Goal: Obtain resource: Obtain resource

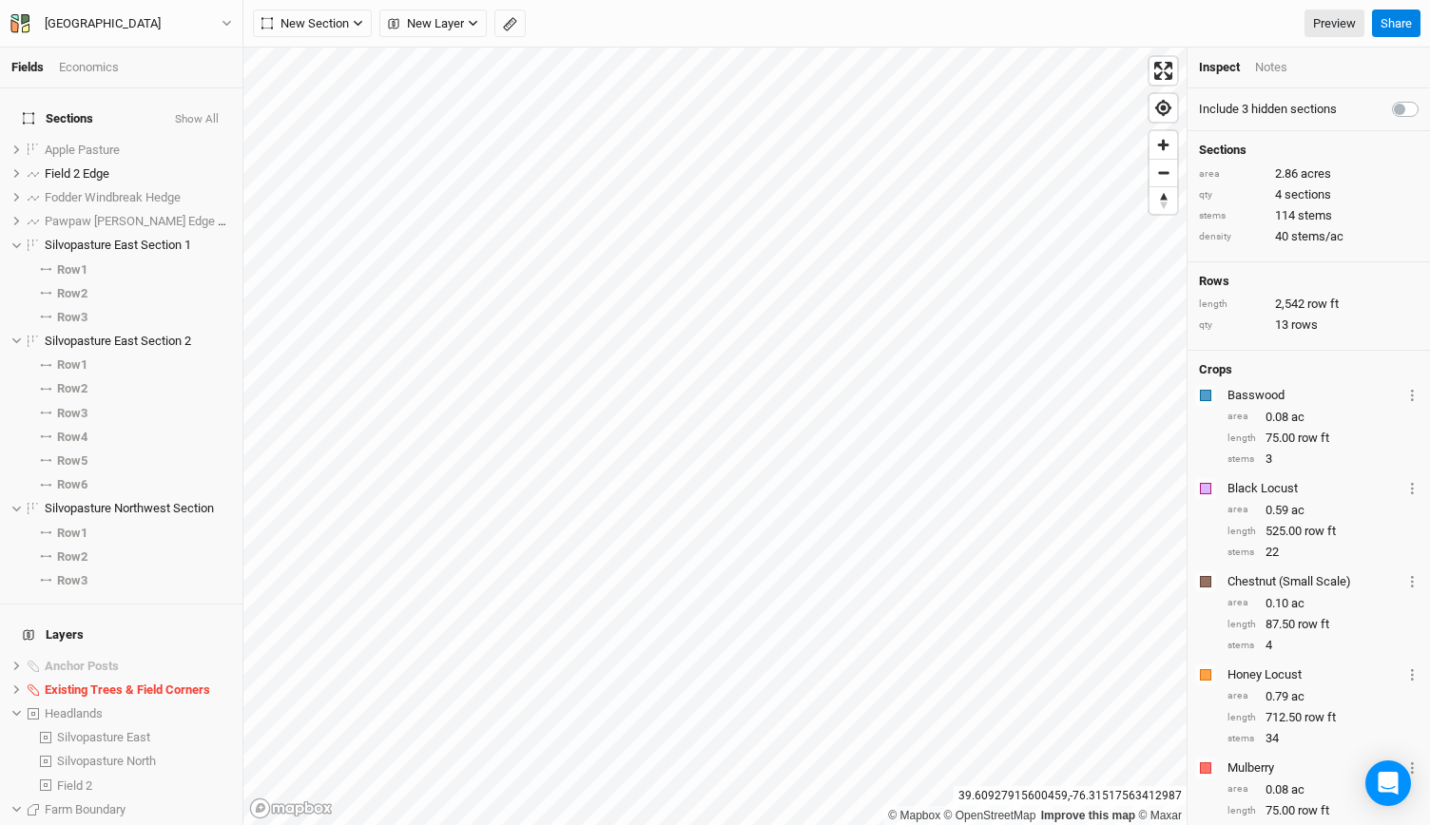
click at [227, 23] on icon "button" at bounding box center [226, 23] width 10 height 10
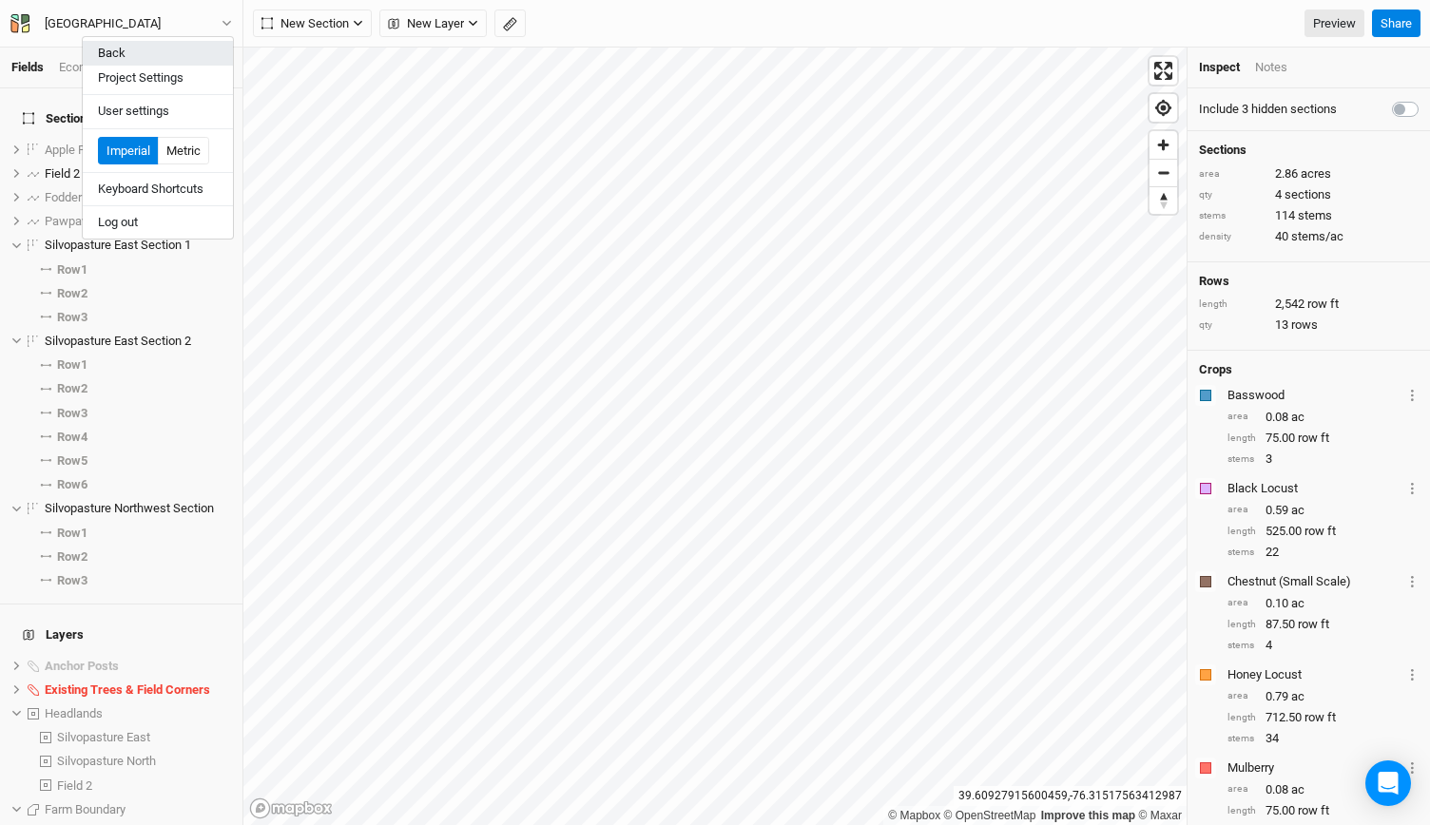
click at [150, 52] on button "Back" at bounding box center [158, 53] width 150 height 25
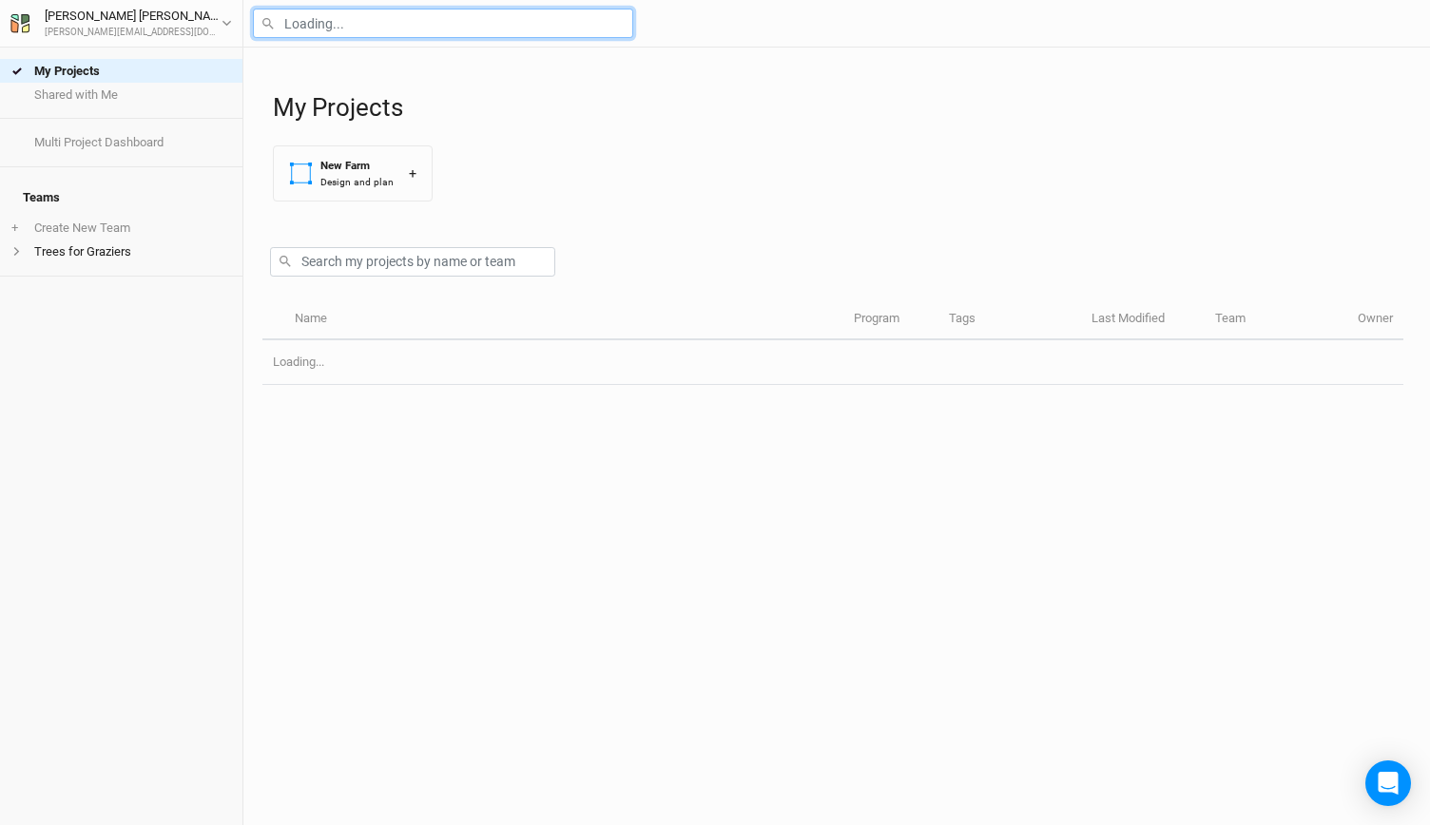
click at [332, 30] on input "text" at bounding box center [443, 23] width 380 height 29
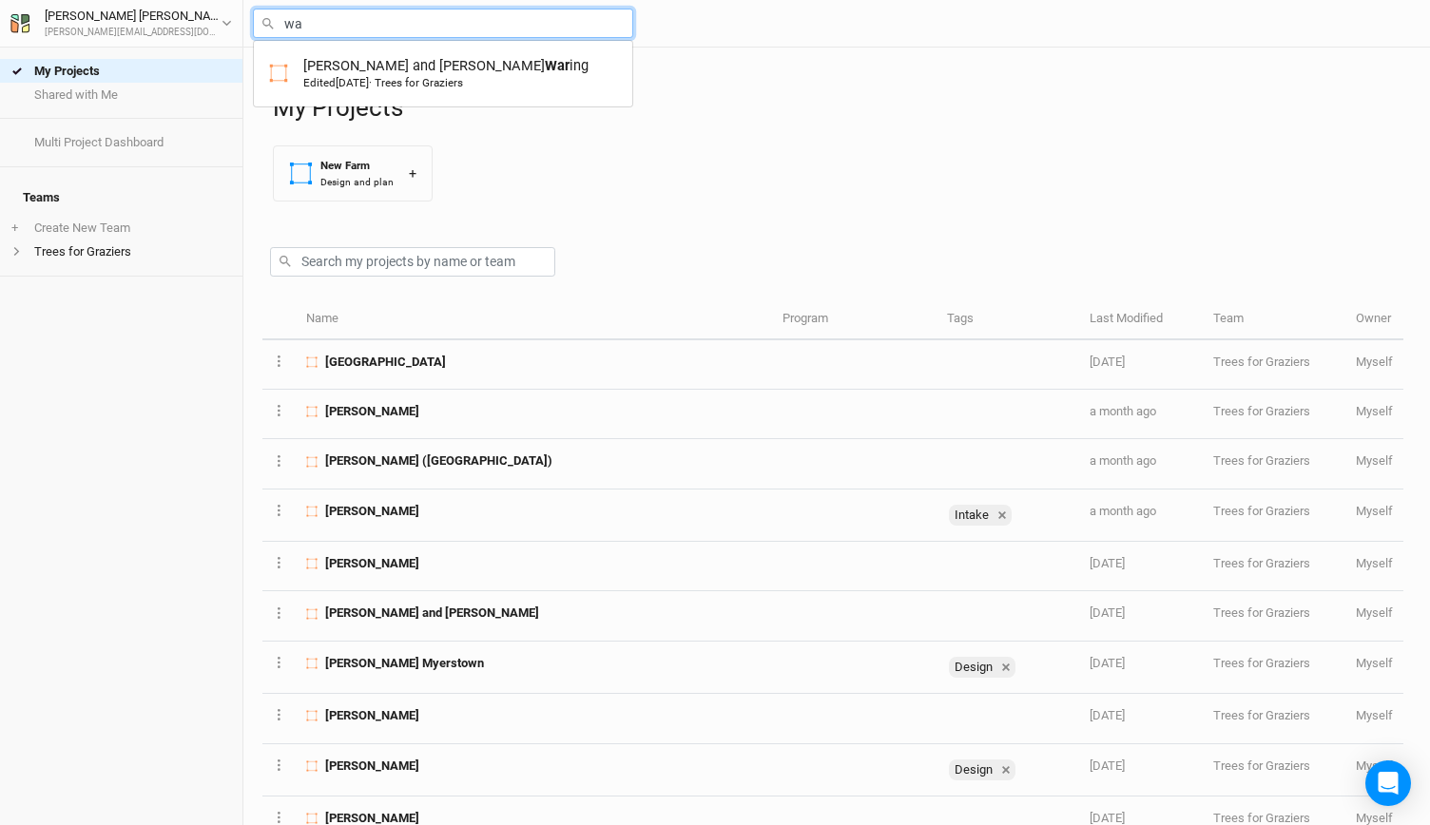
type input "war"
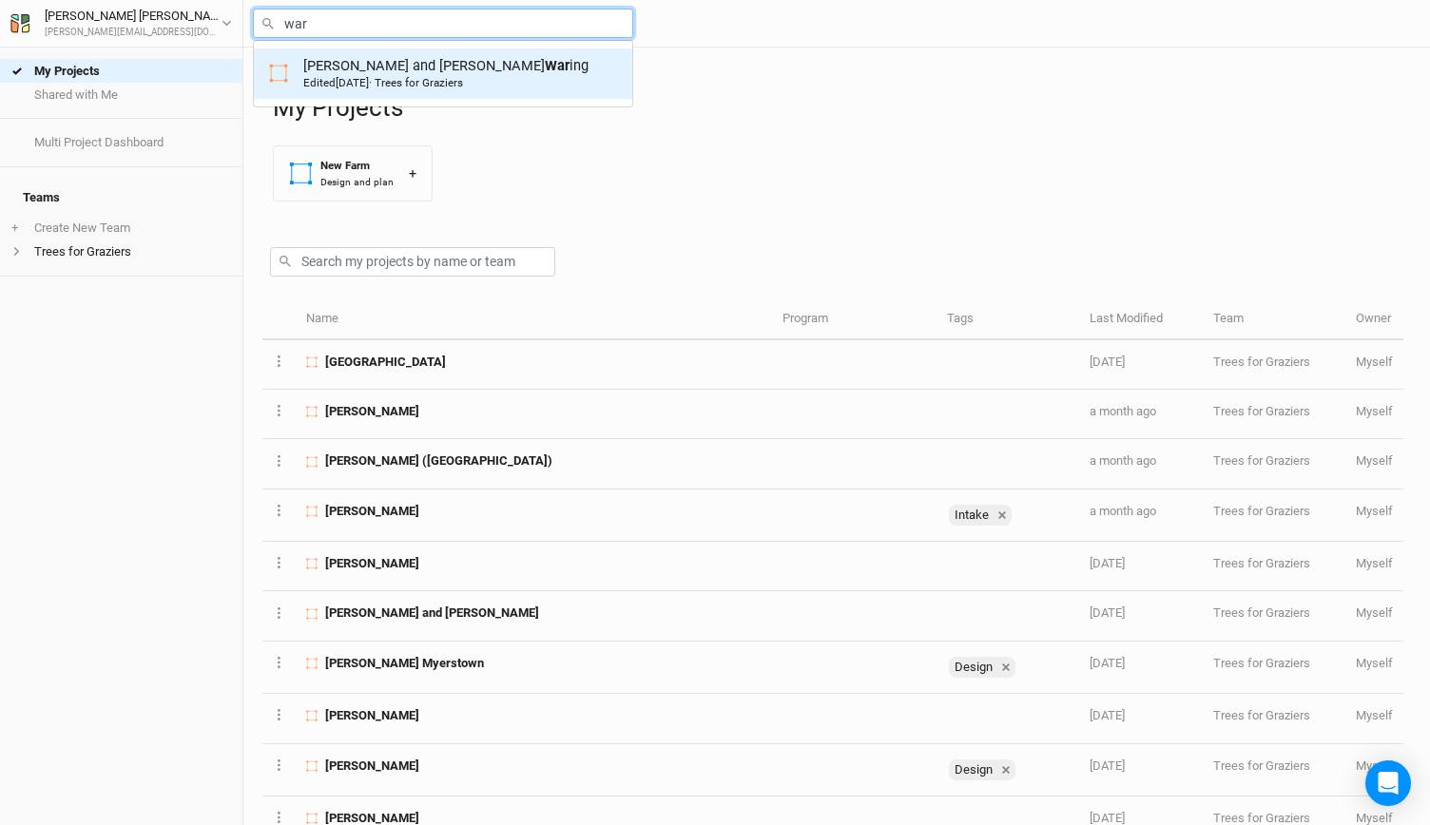
click at [355, 86] on span "[DATE]" at bounding box center [352, 82] width 33 height 13
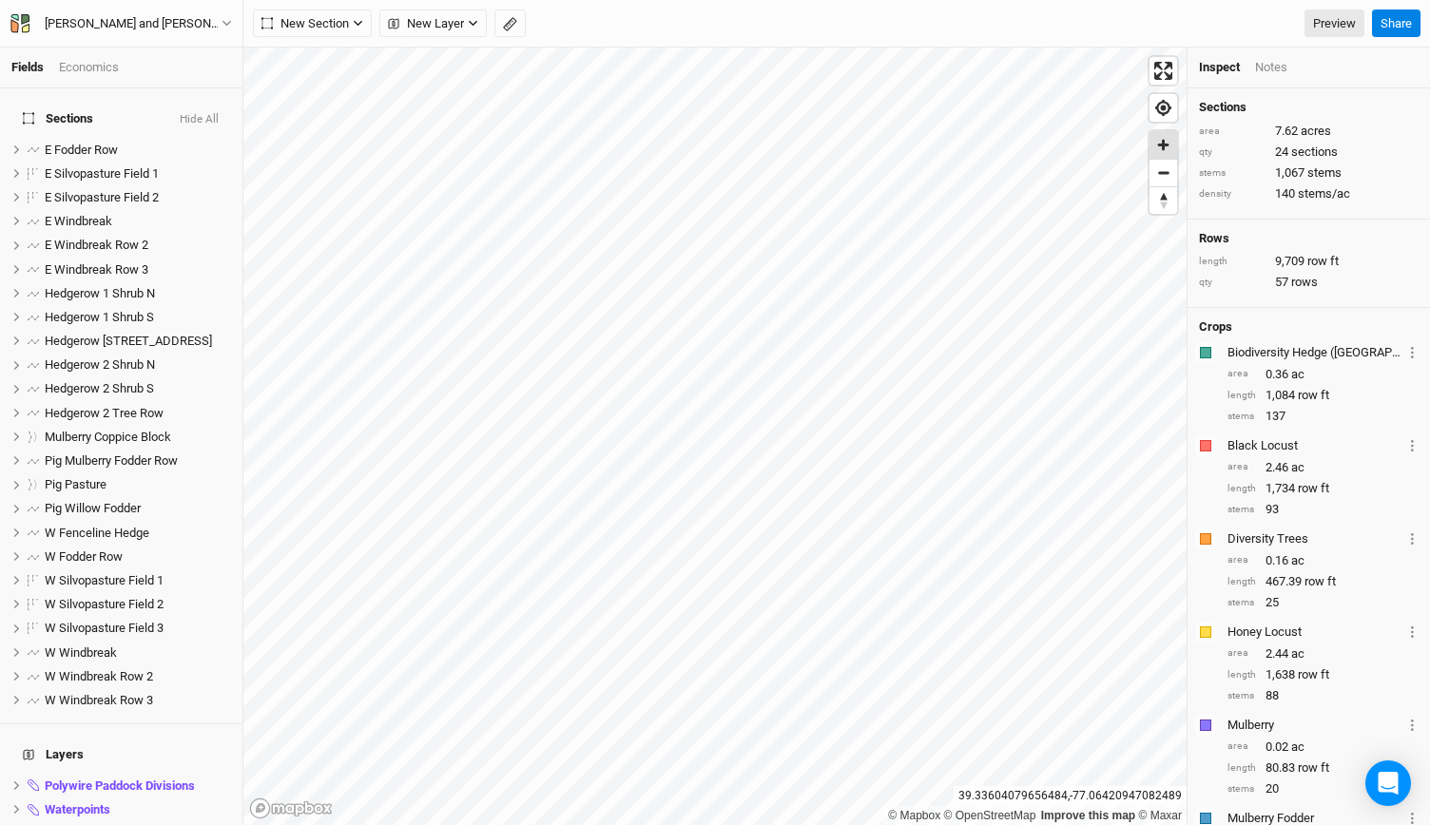
click at [1161, 144] on span "Zoom in" at bounding box center [1163, 145] width 28 height 28
click at [1156, 149] on span "Zoom in" at bounding box center [1163, 145] width 28 height 28
click at [195, 210] on span "hide" at bounding box center [205, 222] width 21 height 24
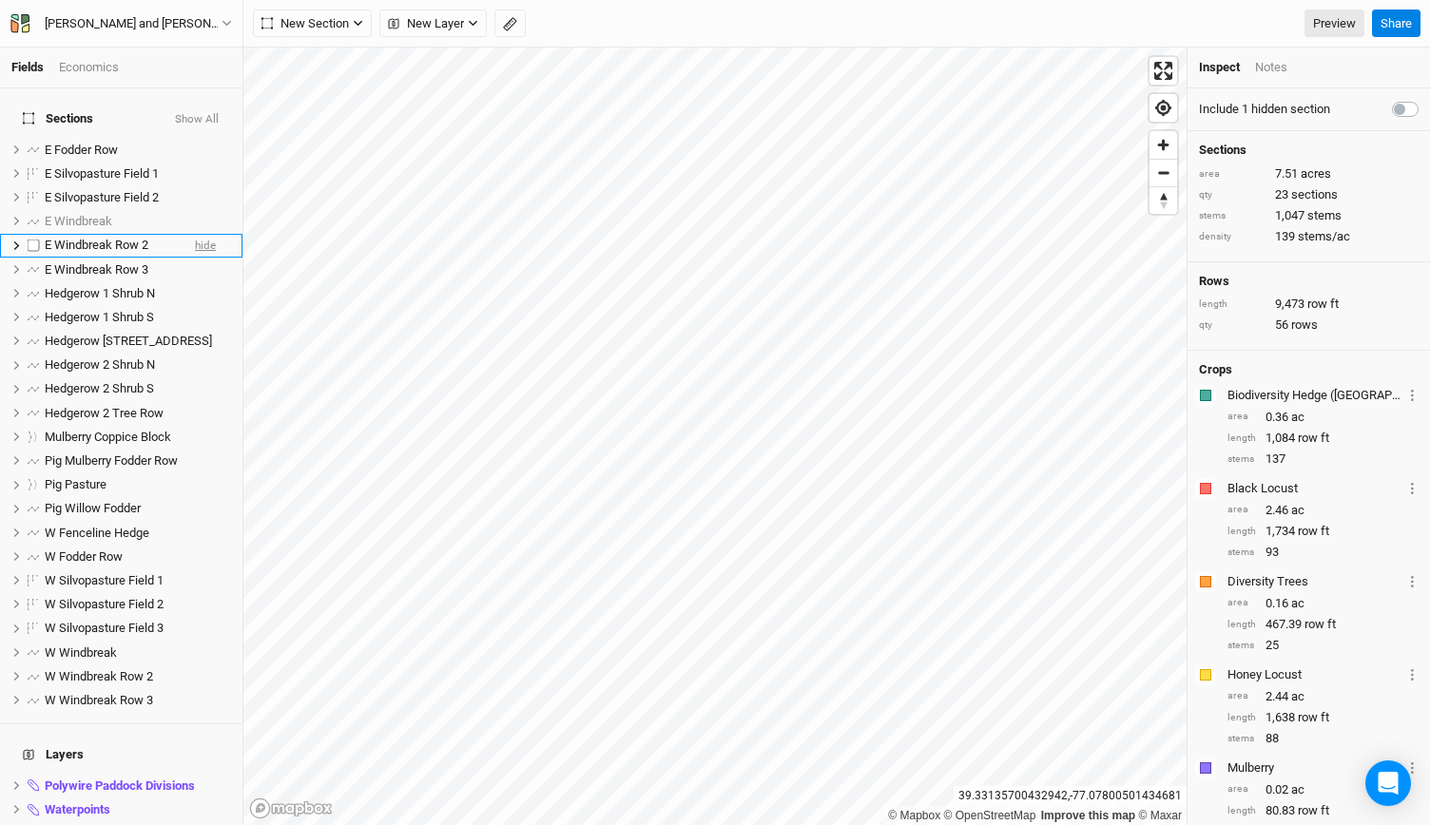
click at [195, 234] on span "hide" at bounding box center [205, 246] width 21 height 24
click at [195, 259] on span "hide" at bounding box center [205, 270] width 21 height 24
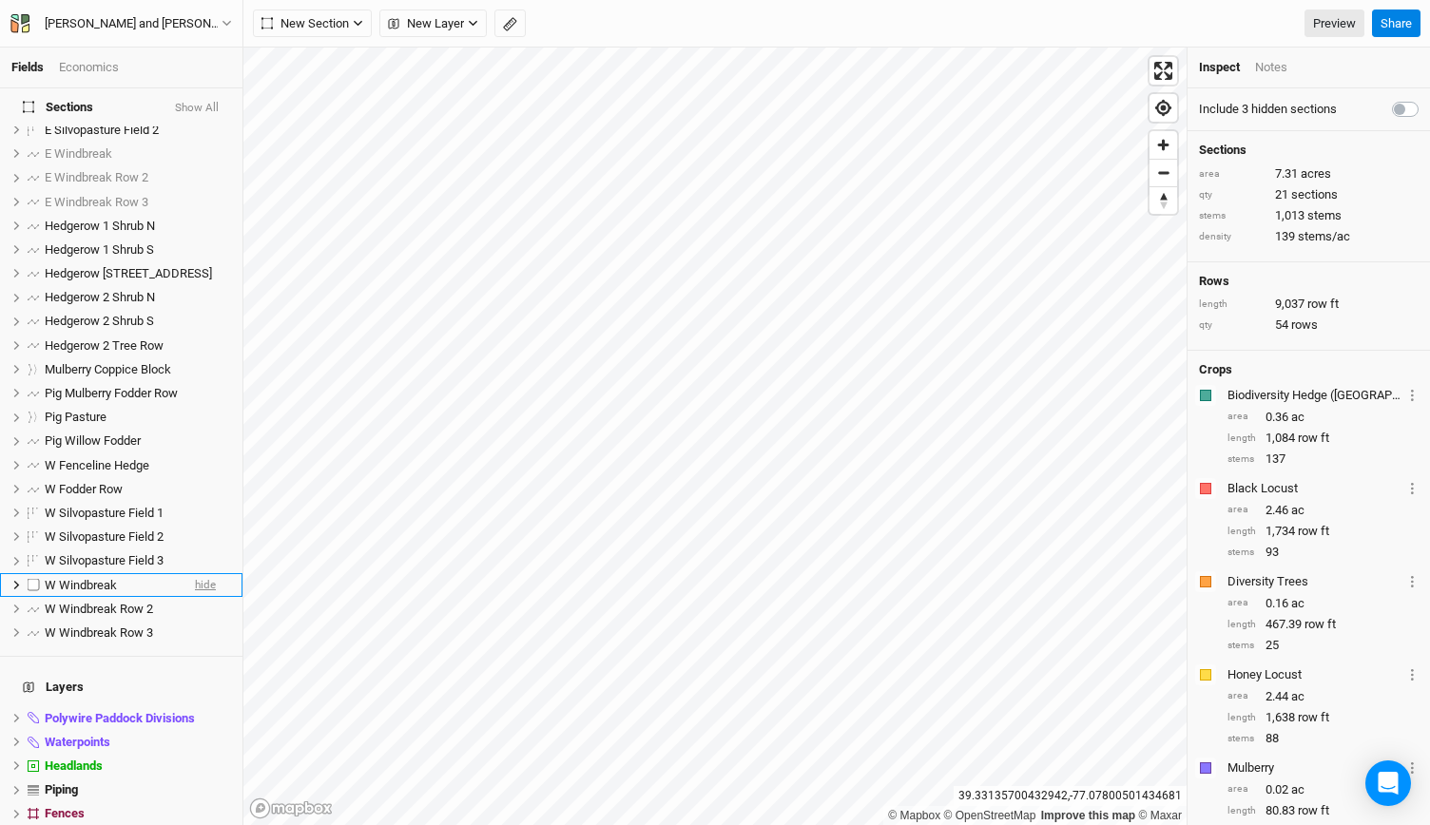
scroll to position [68, 0]
click at [195, 572] on span "hide" at bounding box center [205, 584] width 21 height 24
click at [195, 596] on span "hide" at bounding box center [205, 608] width 21 height 24
click at [195, 620] on span "hide" at bounding box center [205, 632] width 21 height 24
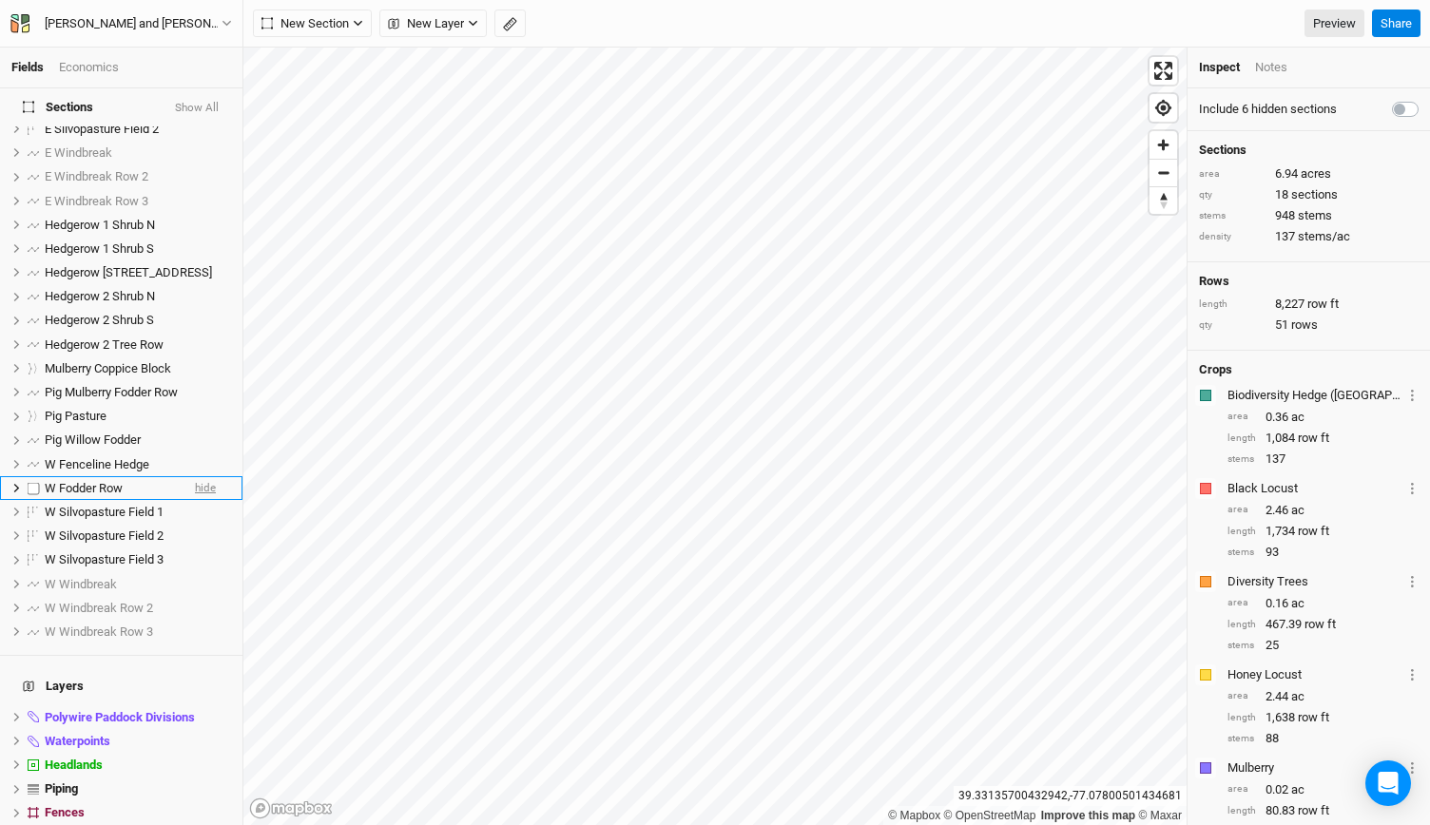
scroll to position [0, 0]
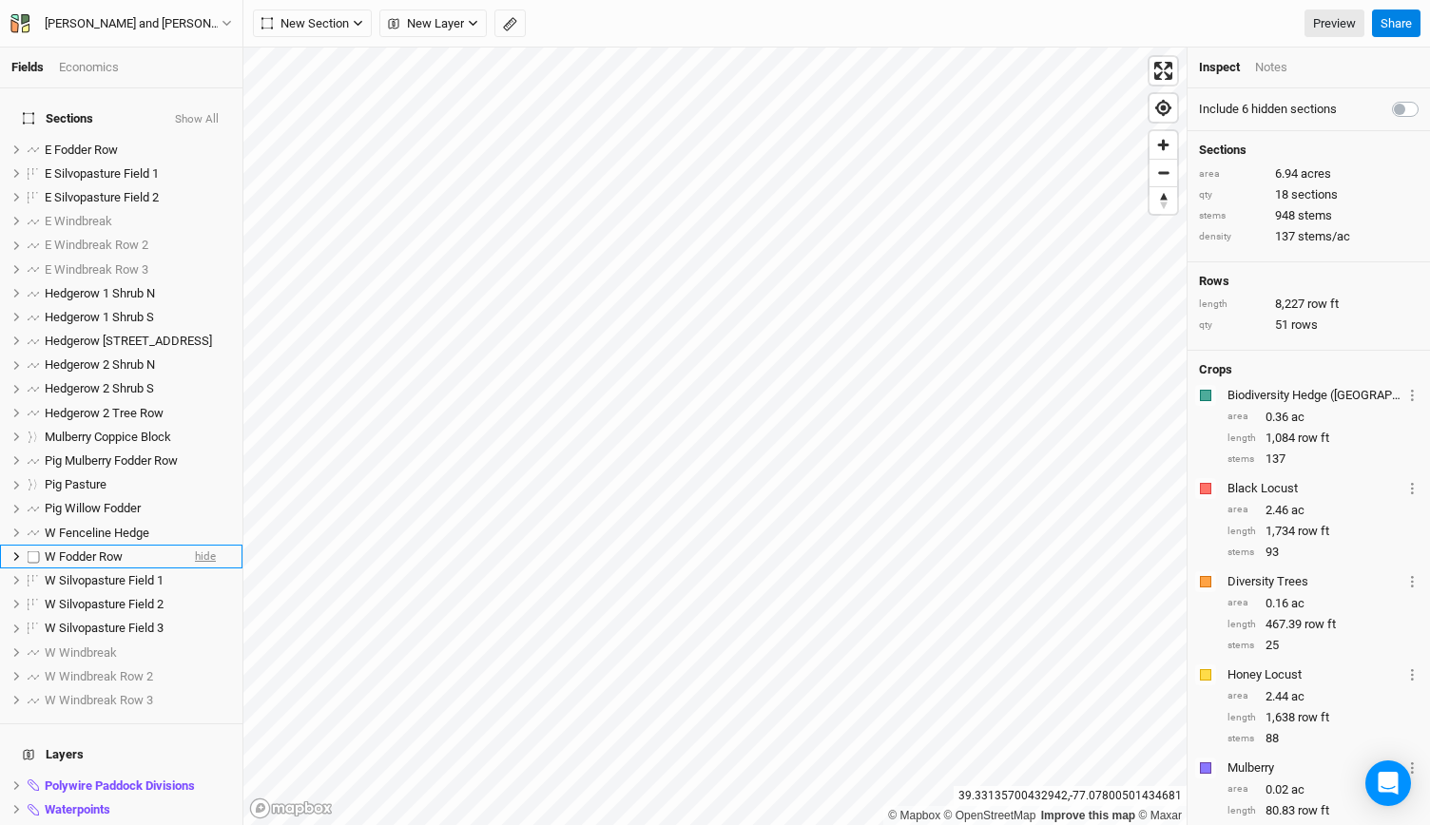
click at [195, 545] on span "hide" at bounding box center [205, 557] width 21 height 24
click at [195, 138] on span "hide" at bounding box center [205, 150] width 21 height 24
click at [1161, 147] on span "Zoom in" at bounding box center [1163, 145] width 28 height 28
click at [1163, 169] on span "Zoom out" at bounding box center [1163, 173] width 28 height 27
click at [1169, 182] on span "Zoom out" at bounding box center [1163, 173] width 28 height 27
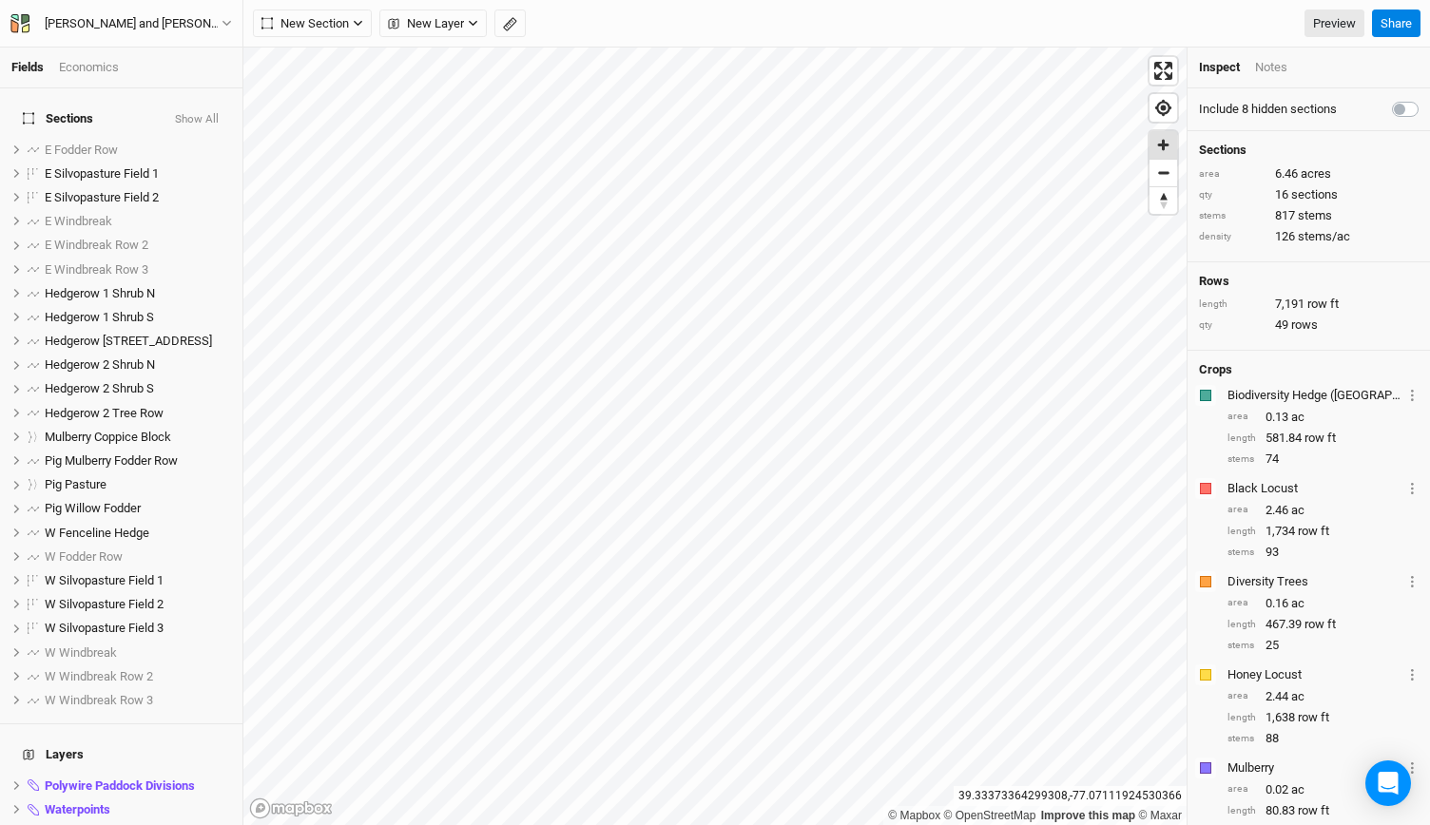
click at [1162, 142] on span "Zoom in" at bounding box center [1163, 145] width 28 height 28
click at [195, 522] on span "hide" at bounding box center [205, 533] width 21 height 24
click at [1167, 145] on span "Zoom in" at bounding box center [1163, 145] width 28 height 28
click at [1167, 144] on span "Zoom in" at bounding box center [1163, 145] width 28 height 28
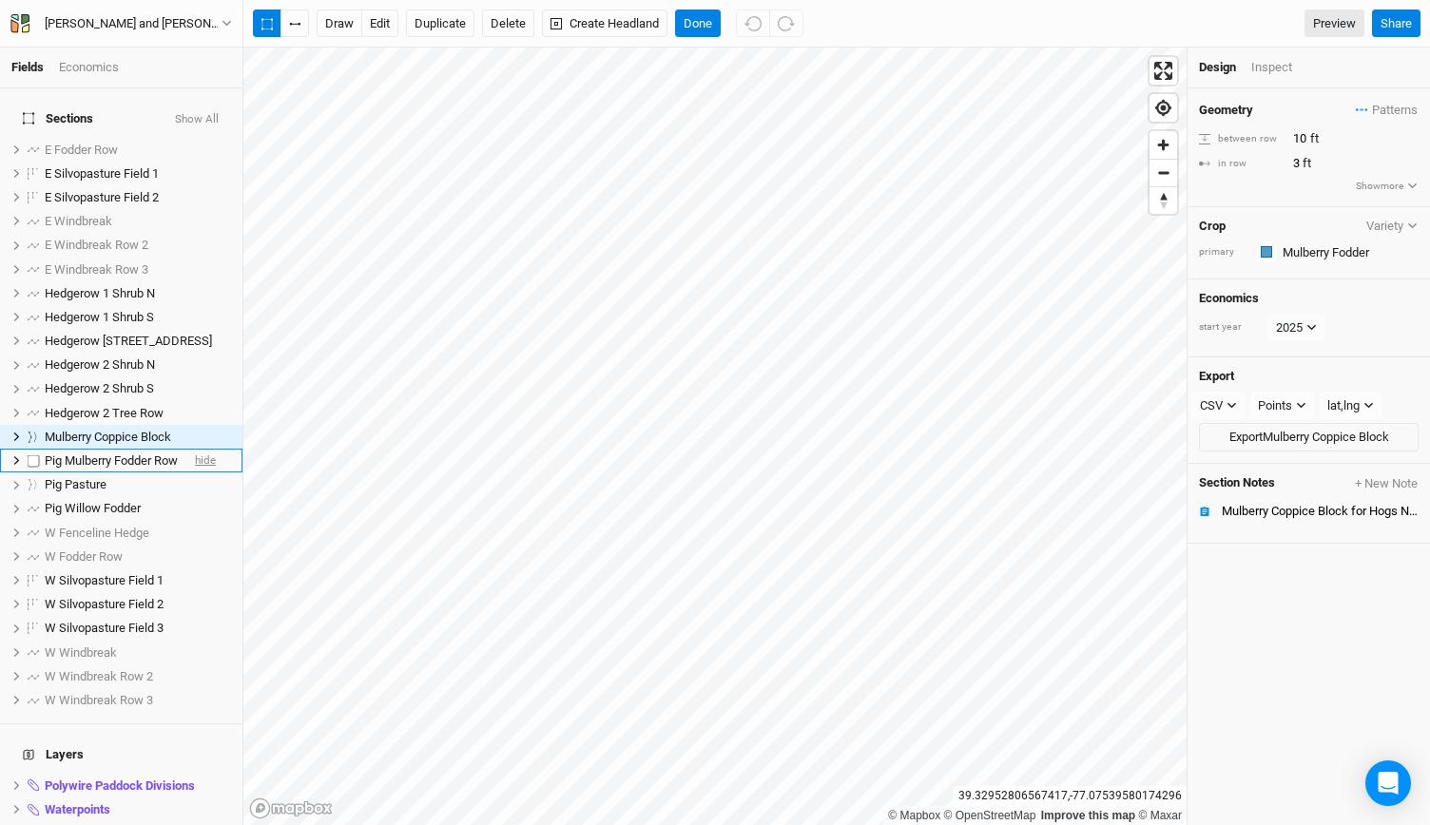
click at [195, 449] on span "hide" at bounding box center [205, 461] width 21 height 24
click at [189, 449] on span "show" at bounding box center [202, 461] width 27 height 24
click at [195, 449] on span "hide" at bounding box center [205, 461] width 21 height 24
click at [195, 425] on span "hide" at bounding box center [205, 437] width 21 height 24
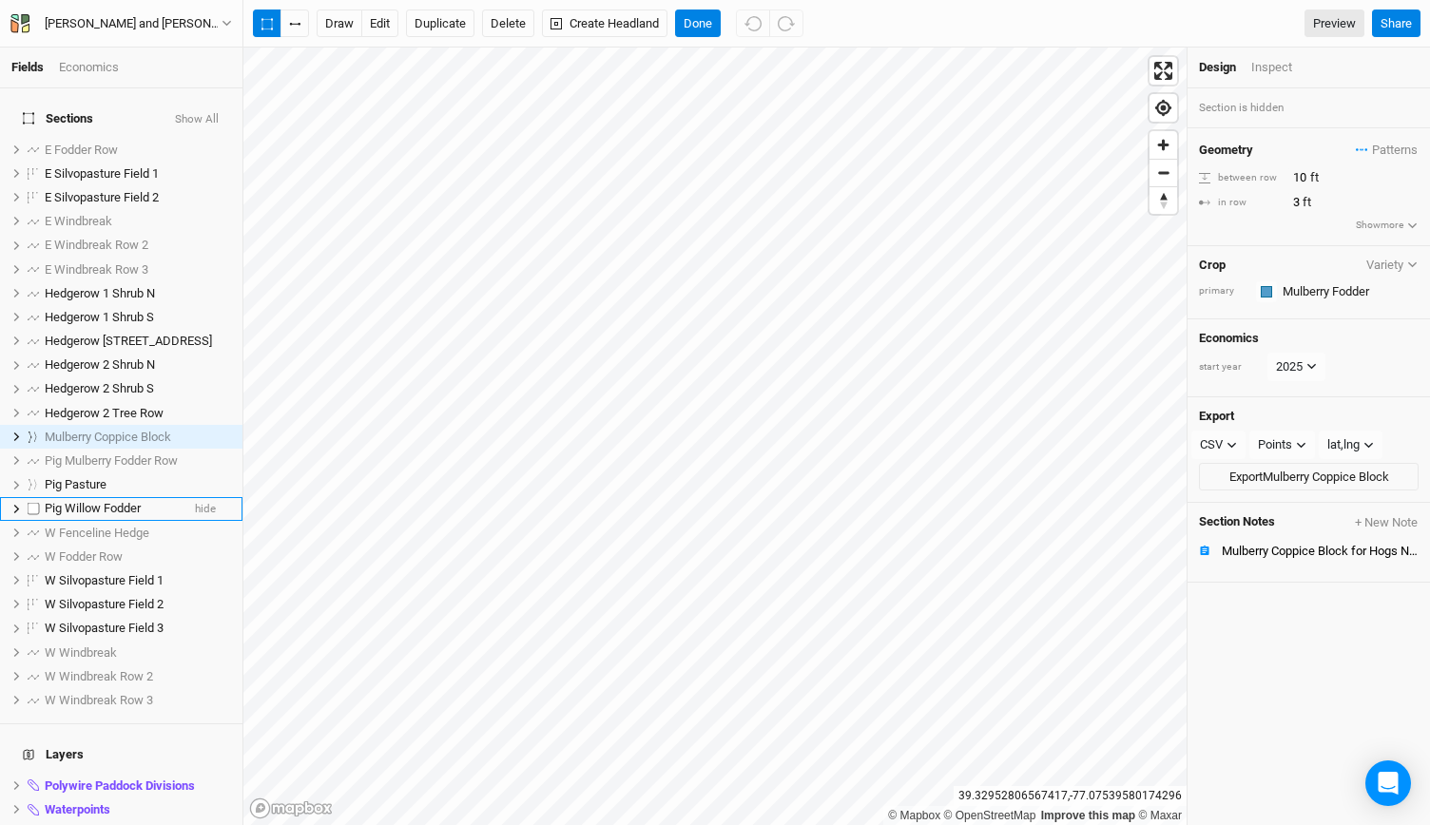
click at [135, 501] on span "Pig Willow Fodder" at bounding box center [93, 508] width 96 height 14
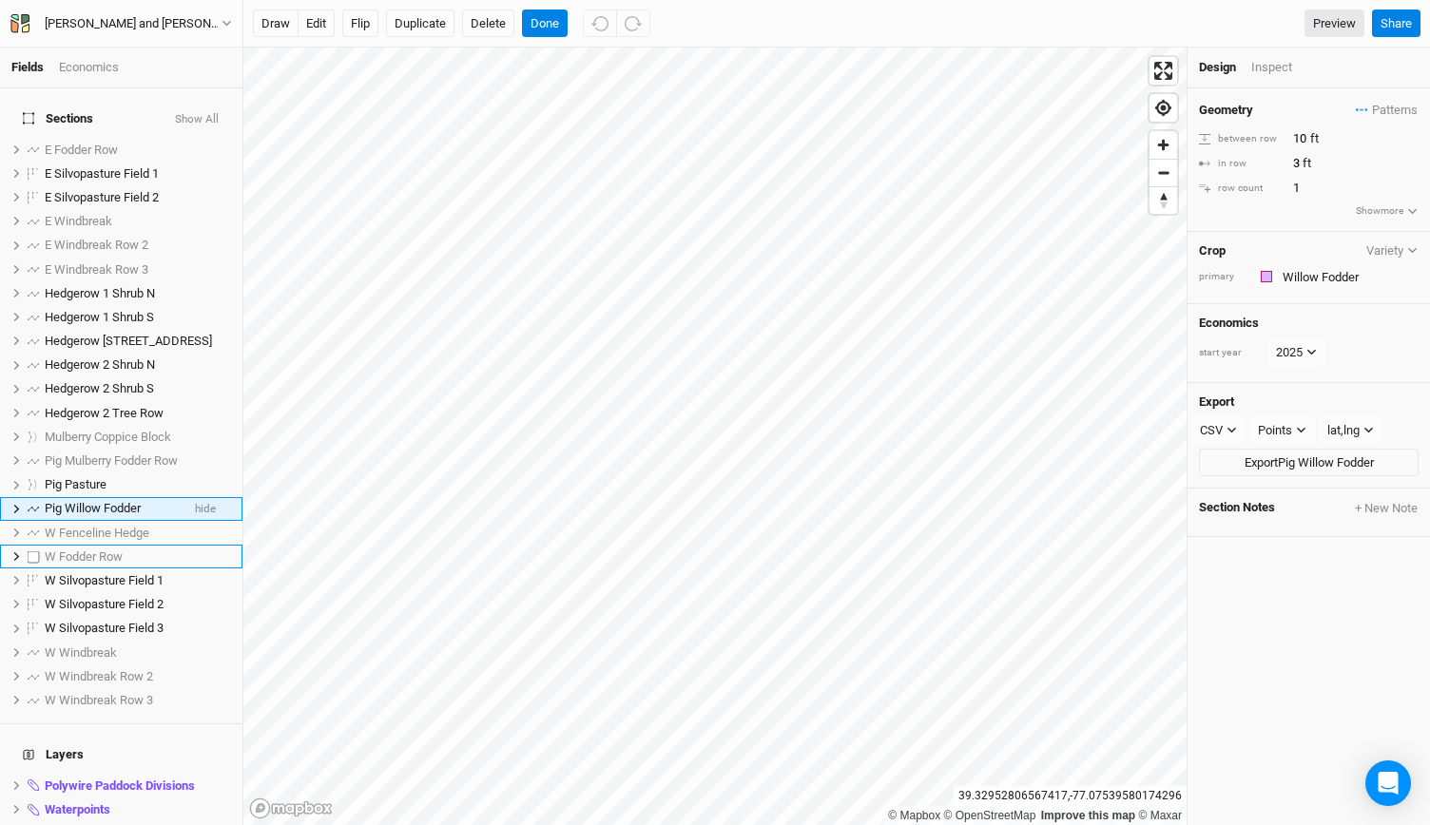
scroll to position [40, 0]
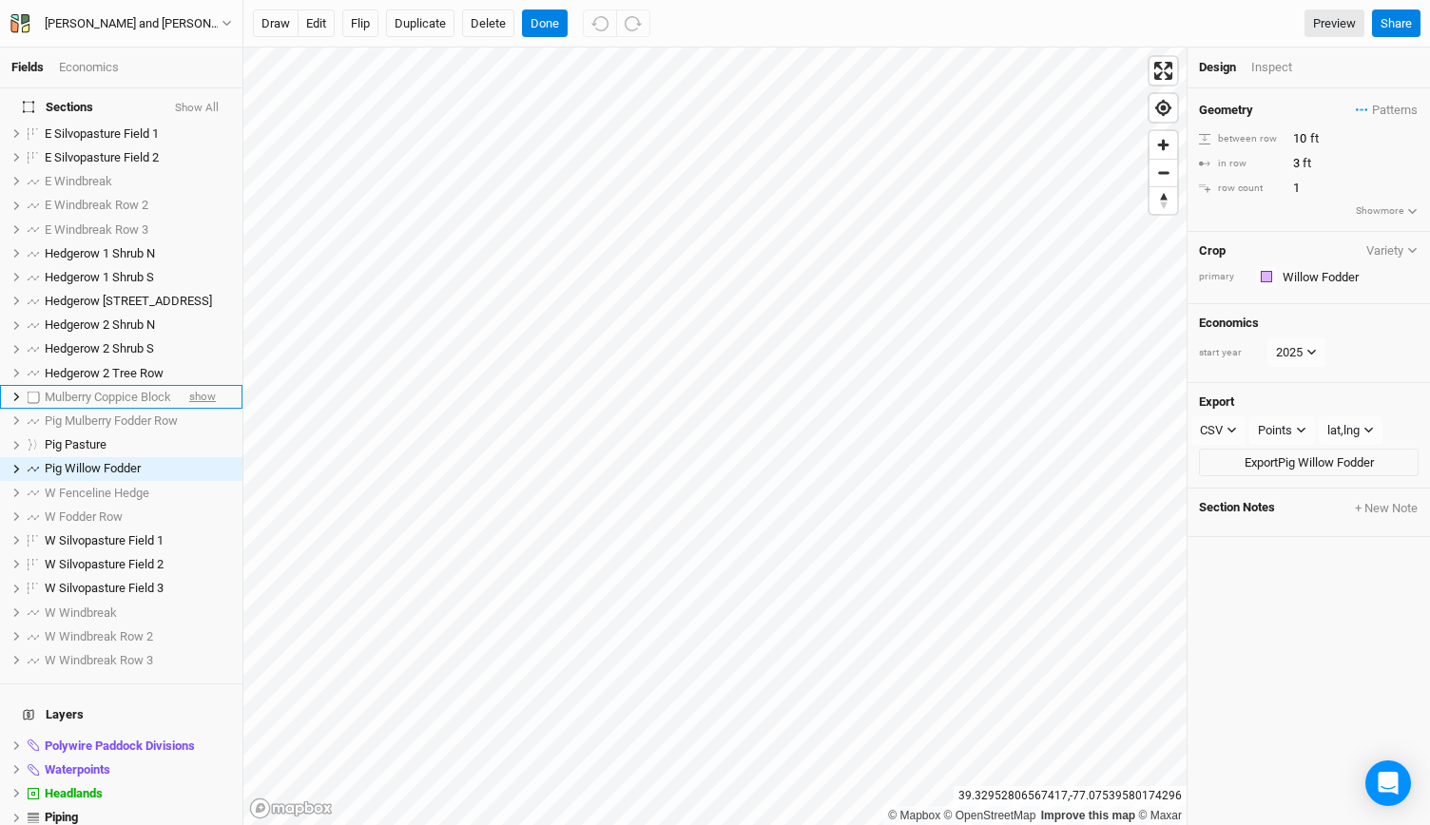
click at [194, 385] on span "show" at bounding box center [202, 397] width 27 height 24
click at [195, 385] on span "hide" at bounding box center [205, 397] width 21 height 24
click at [194, 409] on span "show" at bounding box center [202, 421] width 27 height 24
click at [542, 26] on button "Done" at bounding box center [545, 24] width 46 height 29
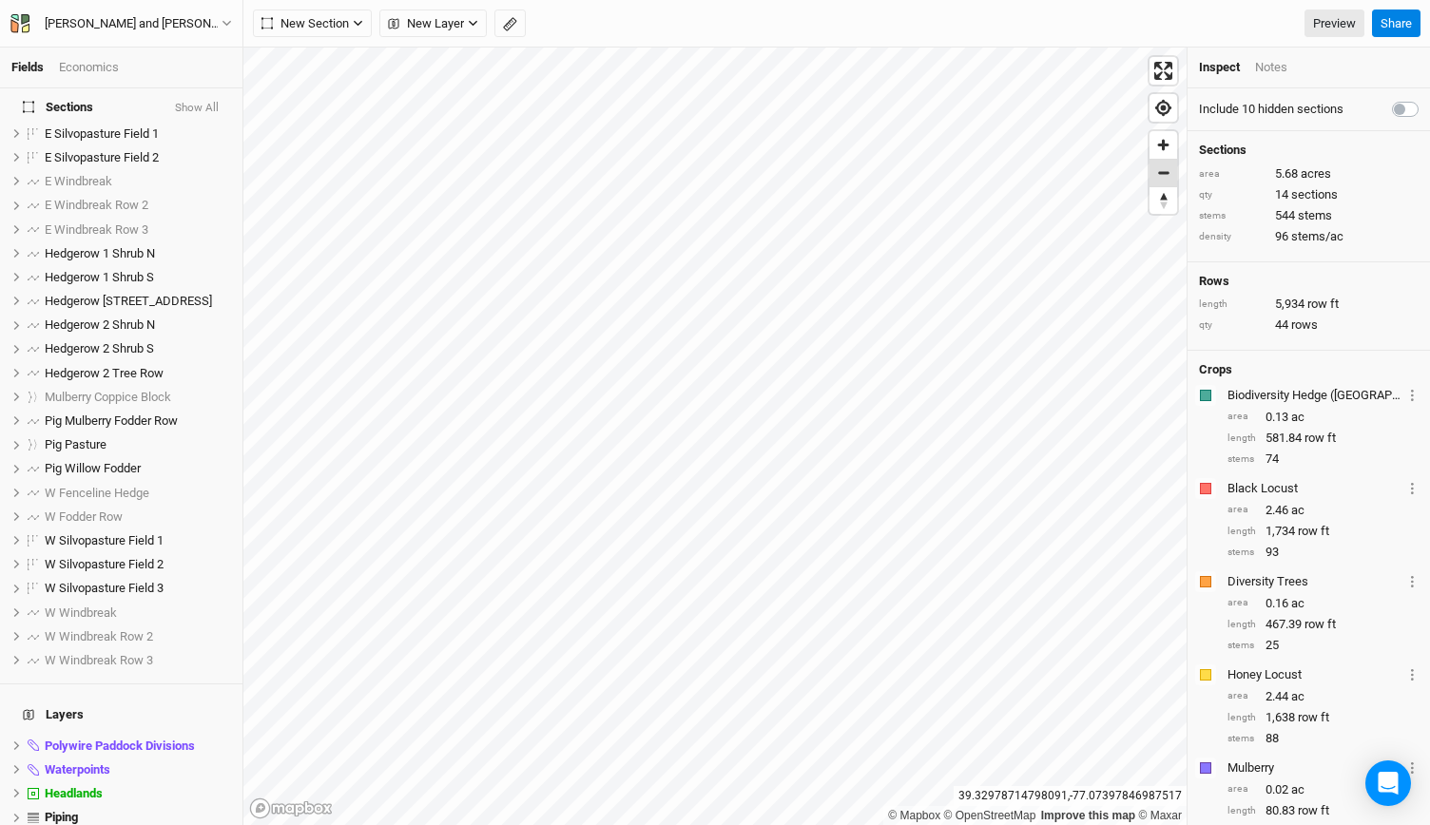
click at [1163, 183] on span "Zoom out" at bounding box center [1163, 173] width 28 height 27
click at [1168, 183] on span "Zoom out" at bounding box center [1163, 173] width 28 height 27
click at [1324, 30] on link "Preview" at bounding box center [1334, 24] width 60 height 29
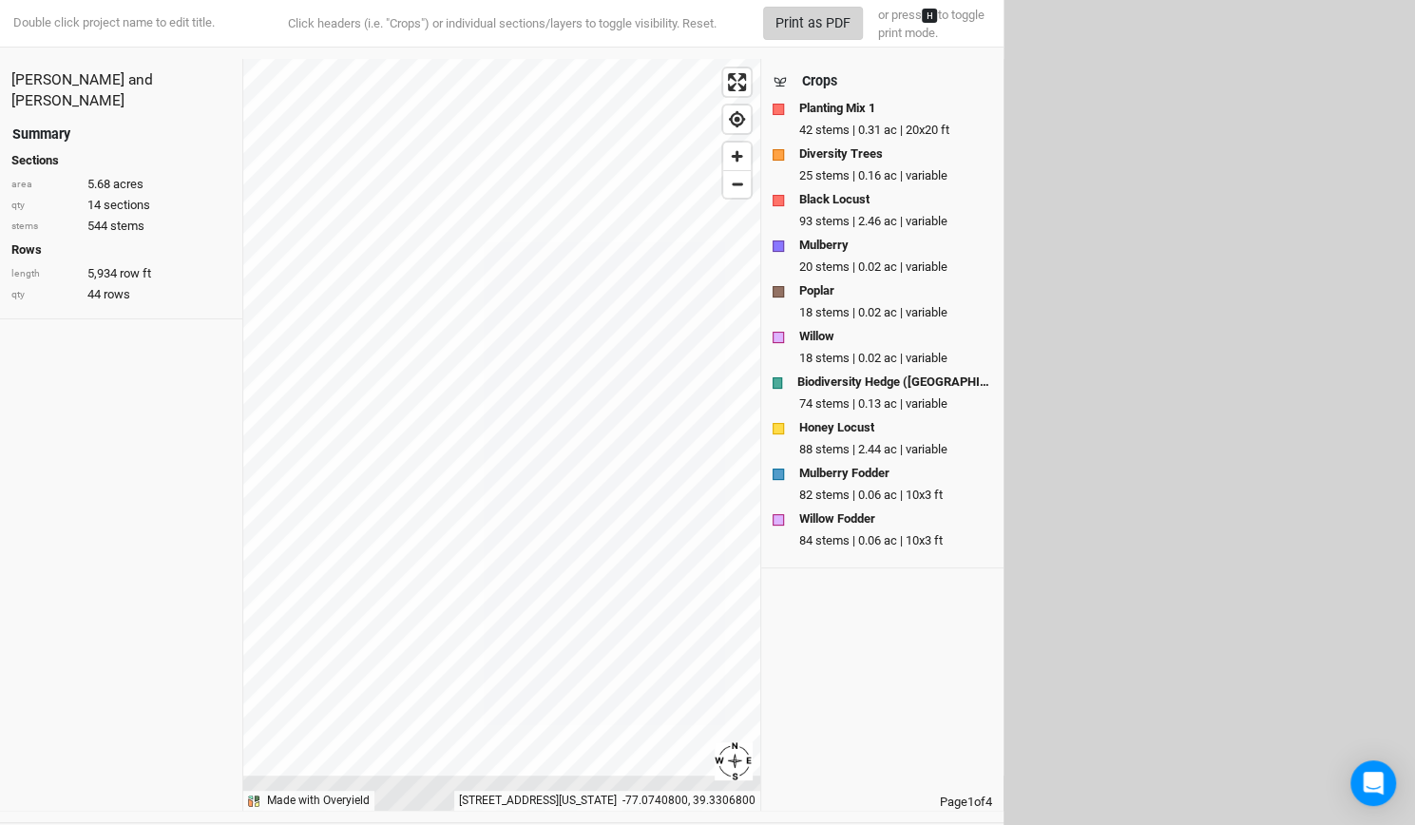
click at [803, 23] on button "Print as PDF" at bounding box center [813, 23] width 100 height 33
click at [817, 26] on button "Print as PDF" at bounding box center [813, 23] width 100 height 33
